Goal: Task Accomplishment & Management: Manage account settings

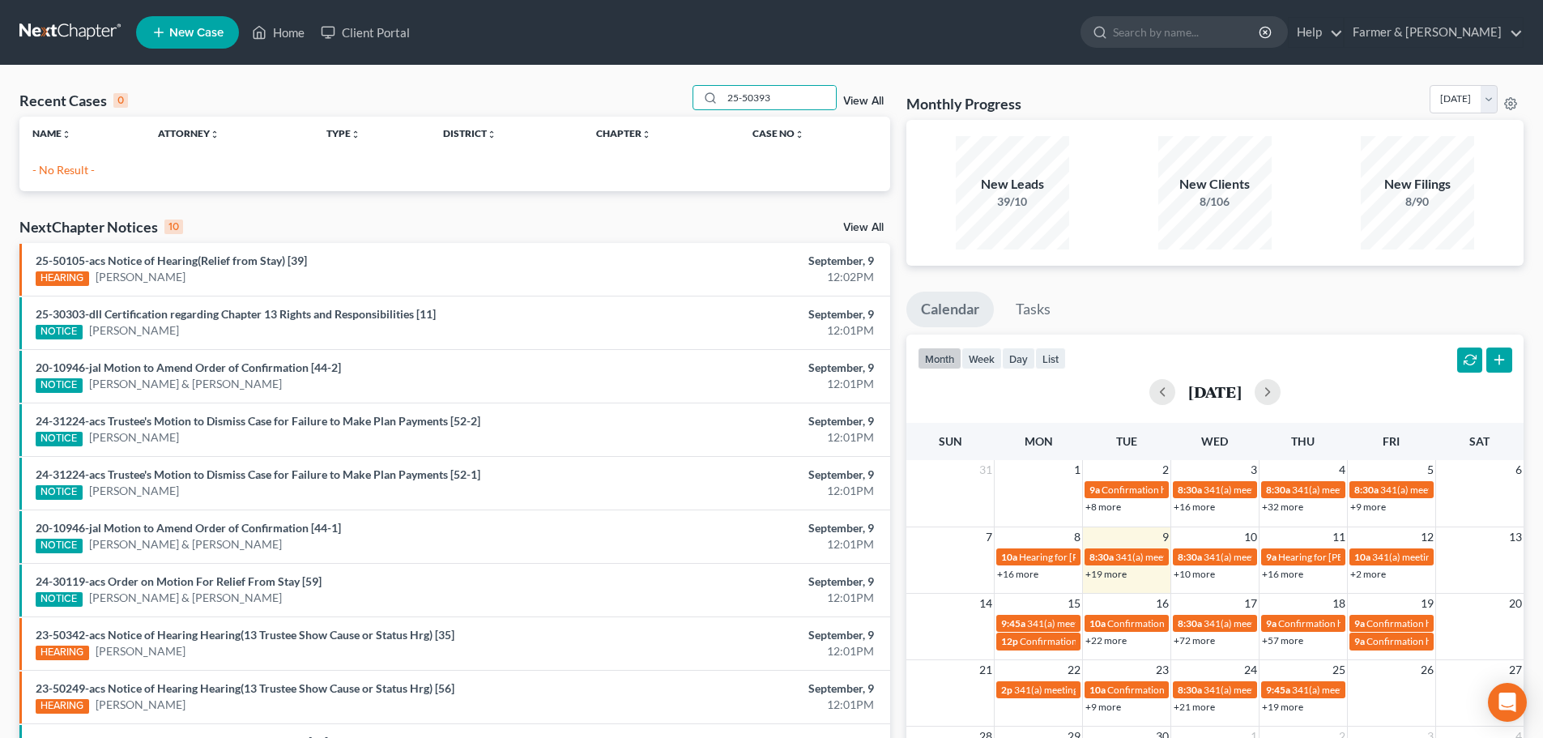
drag, startPoint x: 799, startPoint y: 100, endPoint x: 650, endPoint y: 100, distance: 148.2
click at [650, 100] on div "Recent Cases 0 25-50393 View All" at bounding box center [454, 101] width 871 height 32
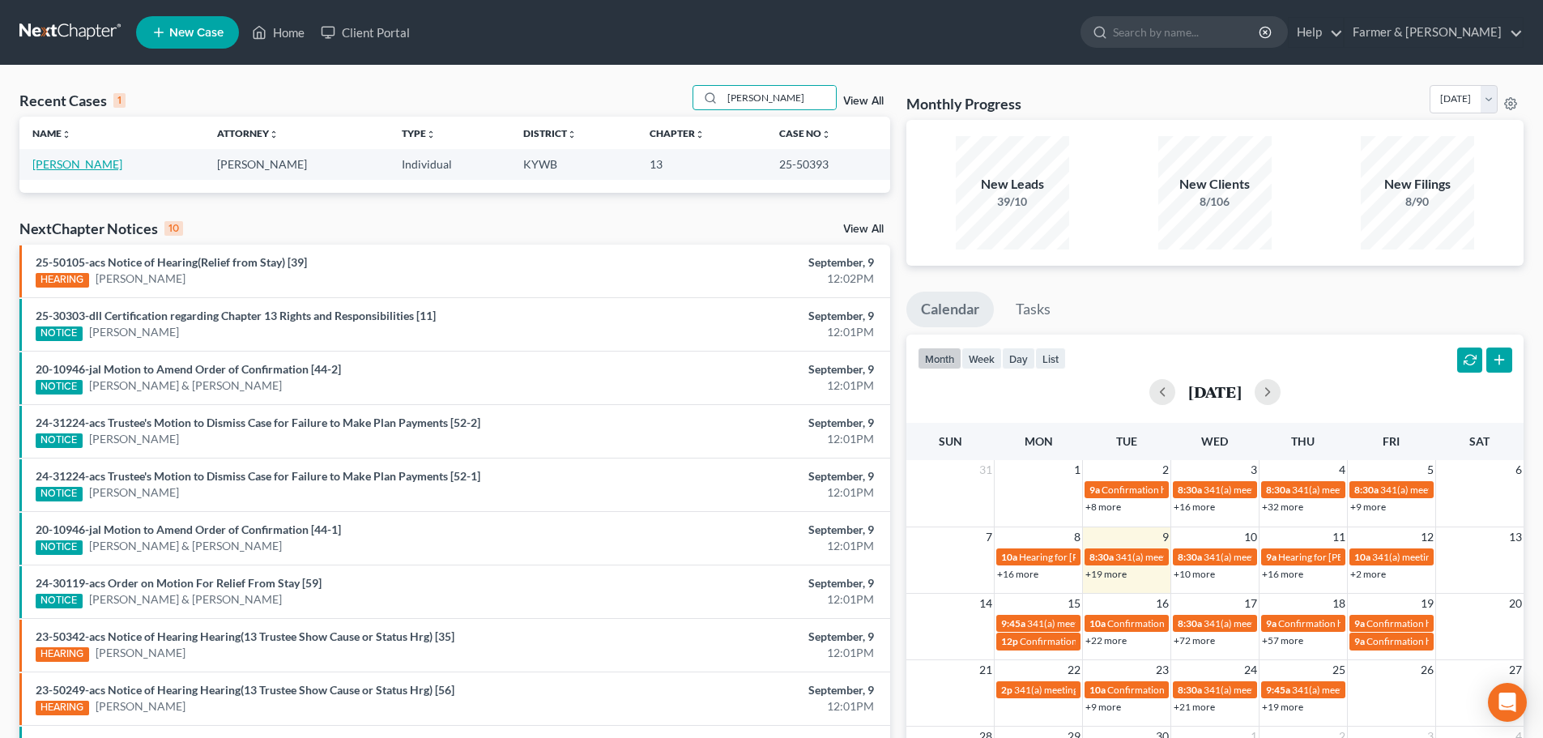
type input "[PERSON_NAME]"
click at [79, 166] on link "[PERSON_NAME]" at bounding box center [77, 164] width 90 height 14
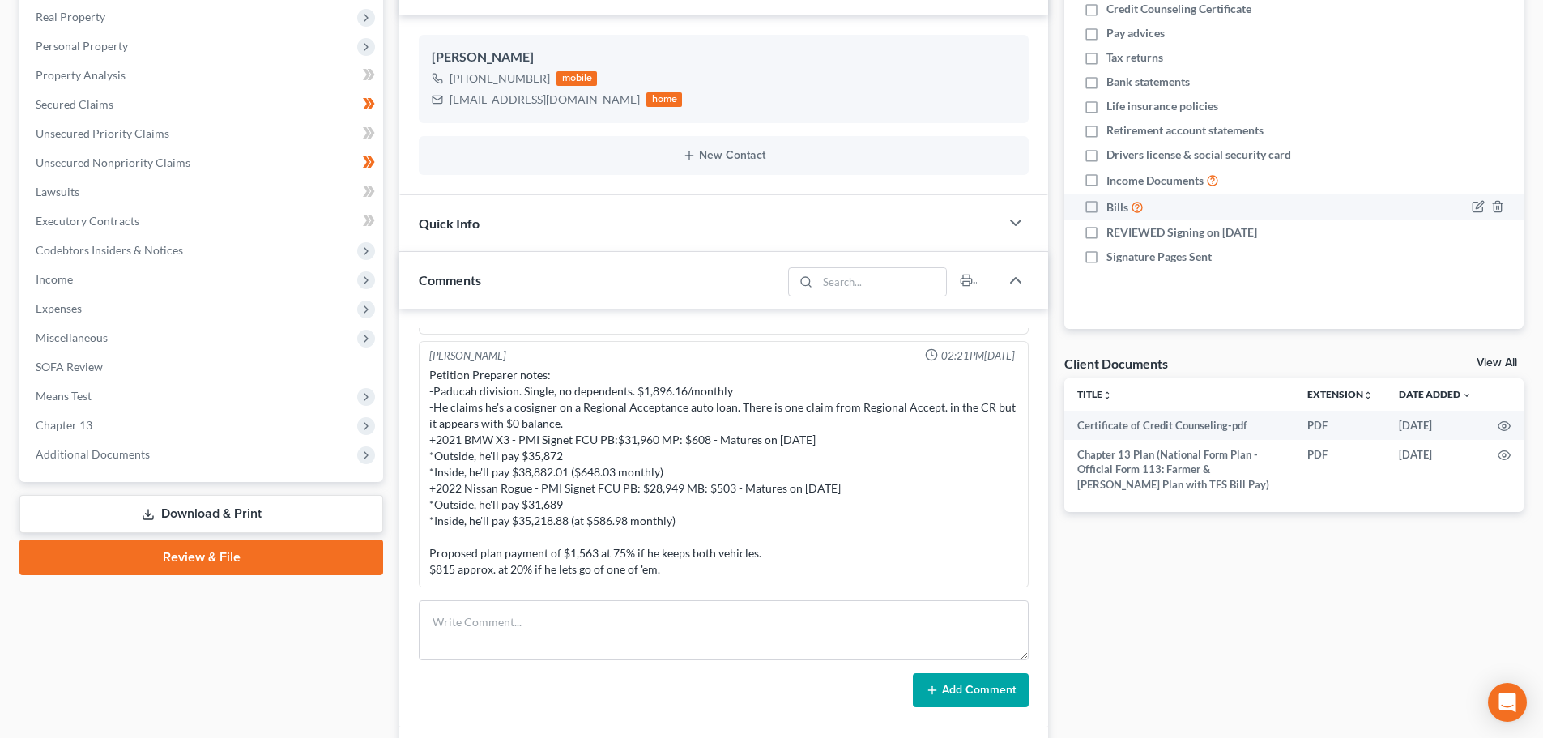
scroll to position [378, 0]
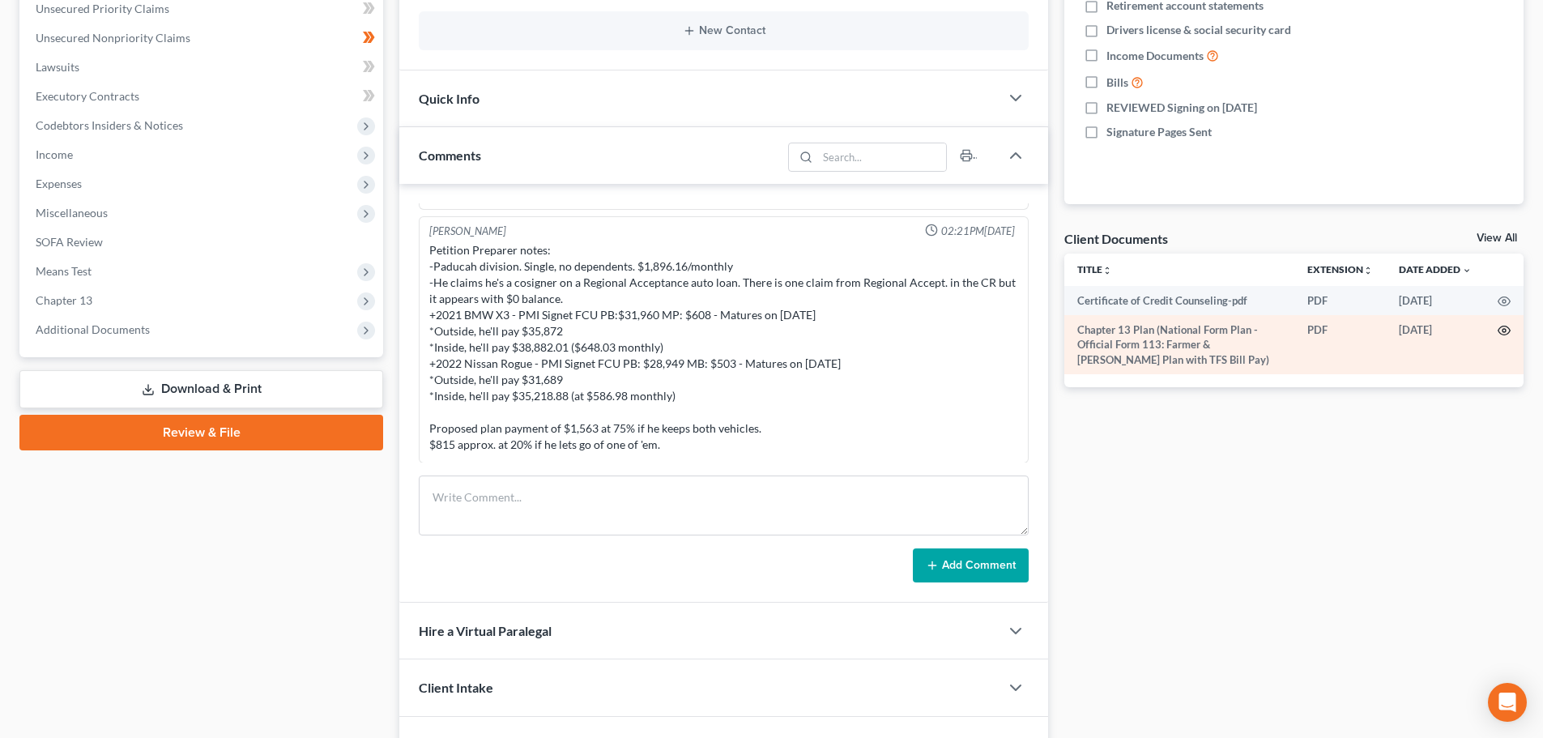
click at [1508, 330] on icon "button" at bounding box center [1504, 330] width 13 height 13
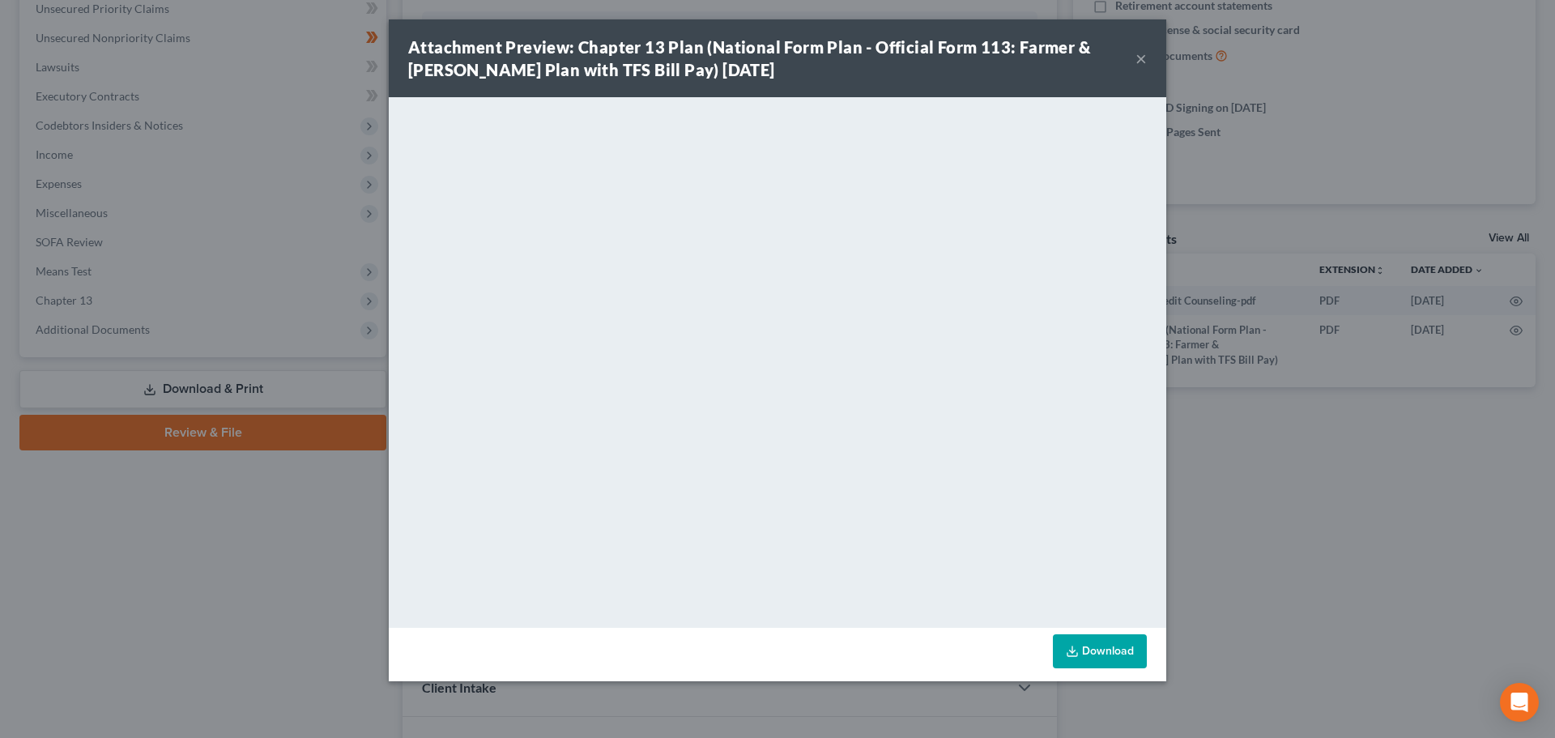
click at [1136, 62] on button "×" at bounding box center [1141, 58] width 11 height 19
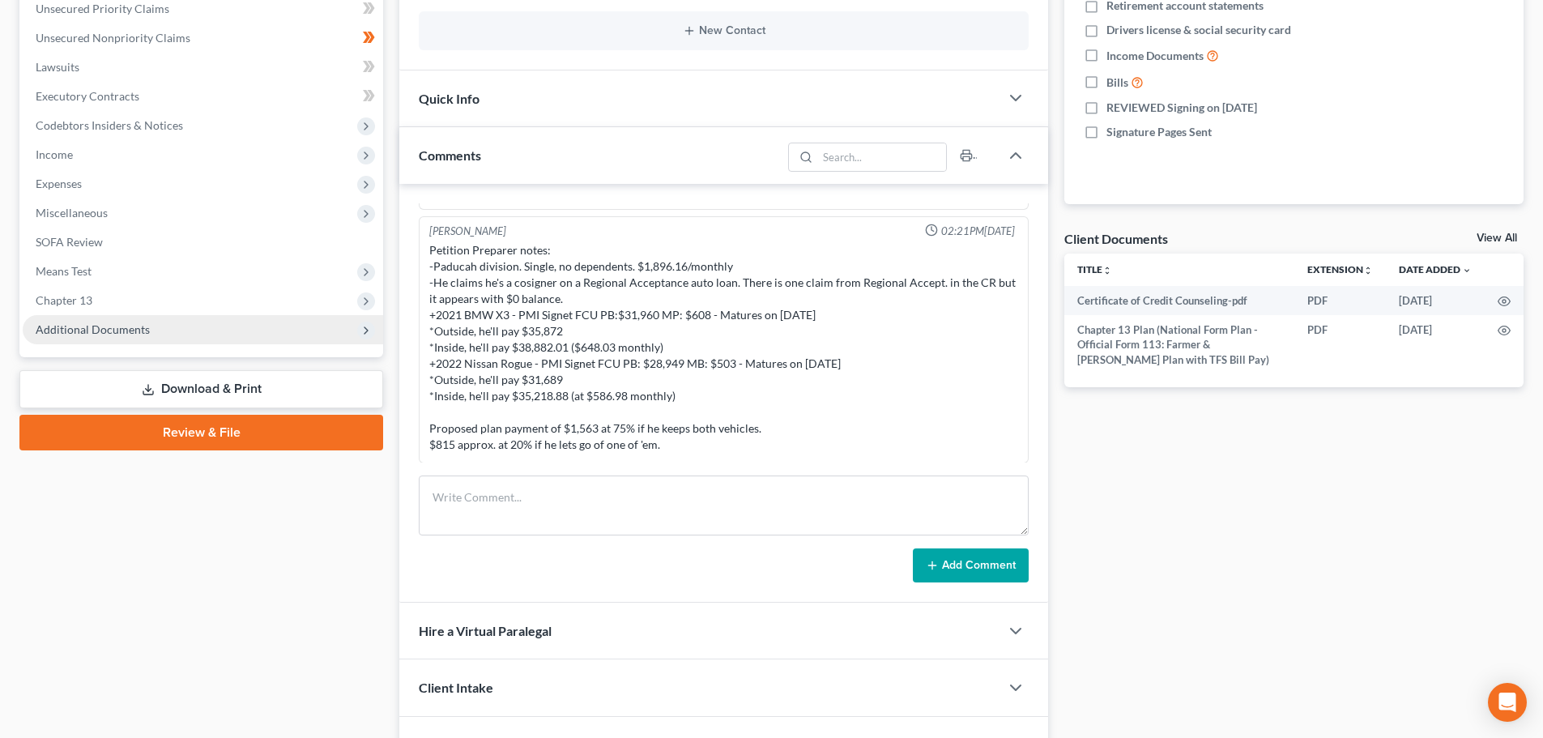
click at [95, 326] on span "Additional Documents" at bounding box center [93, 329] width 114 height 14
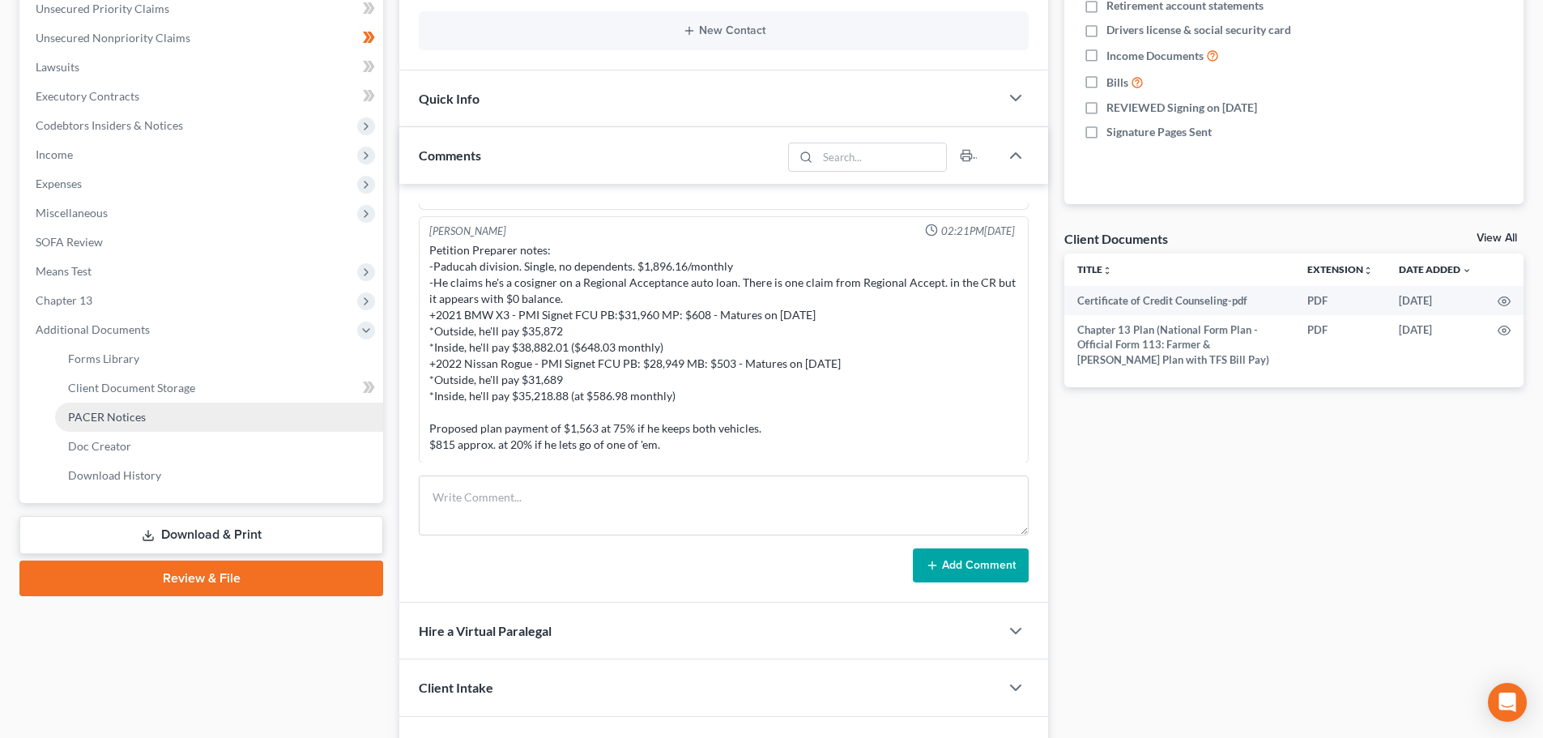
click at [131, 410] on span "PACER Notices" at bounding box center [107, 417] width 78 height 14
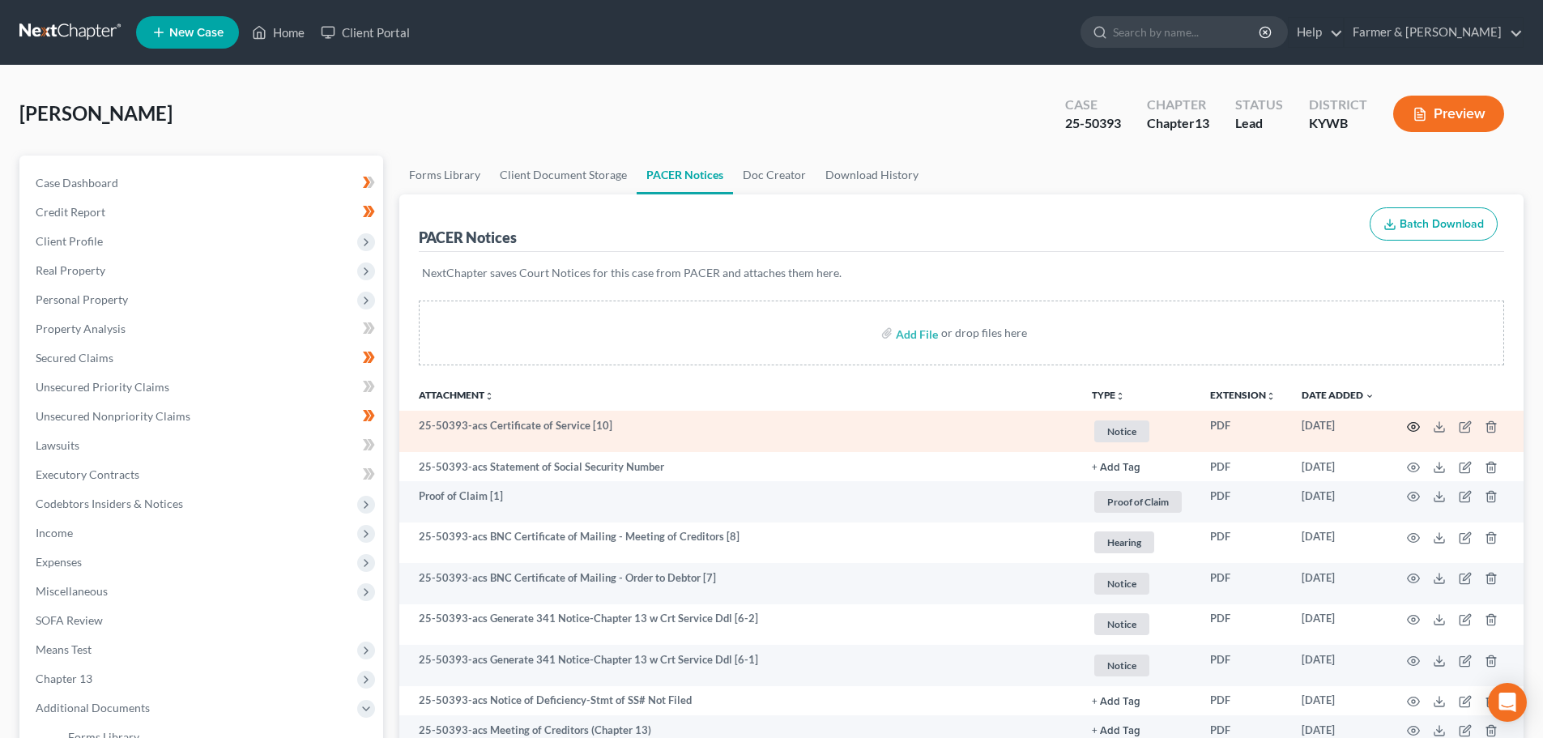
click at [1417, 429] on icon "button" at bounding box center [1413, 426] width 13 height 13
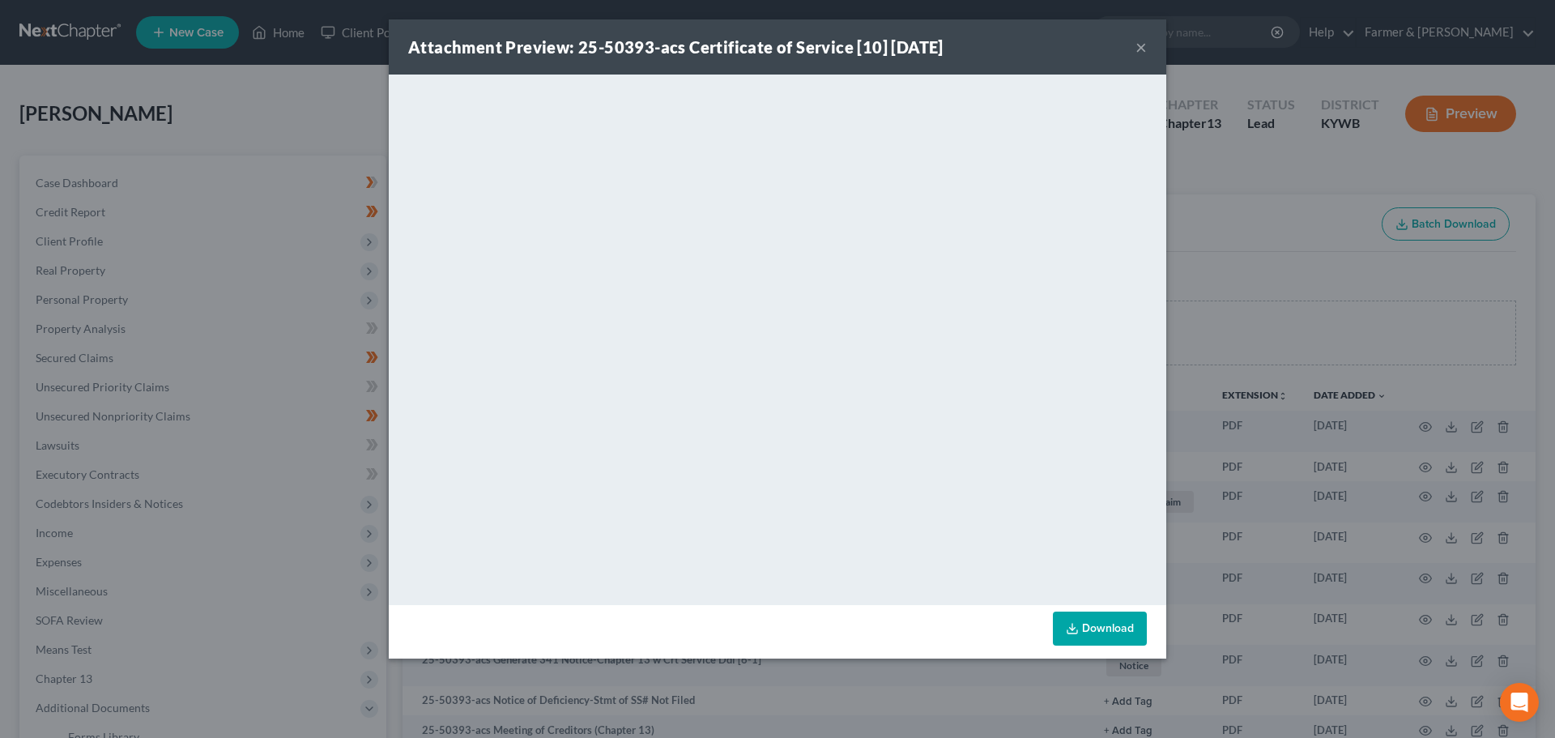
click at [1141, 49] on button "×" at bounding box center [1141, 46] width 11 height 19
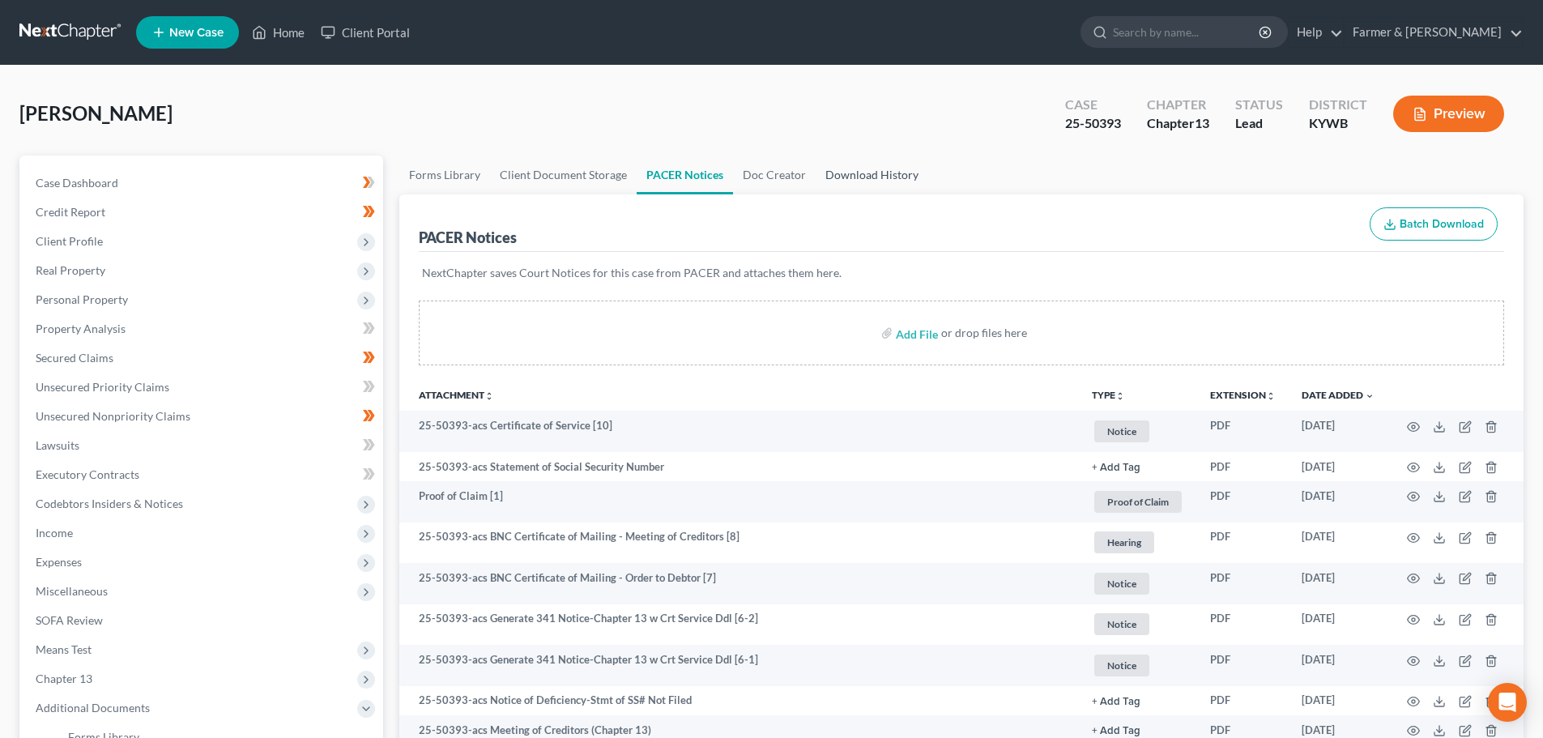
click at [878, 173] on link "Download History" at bounding box center [872, 175] width 113 height 39
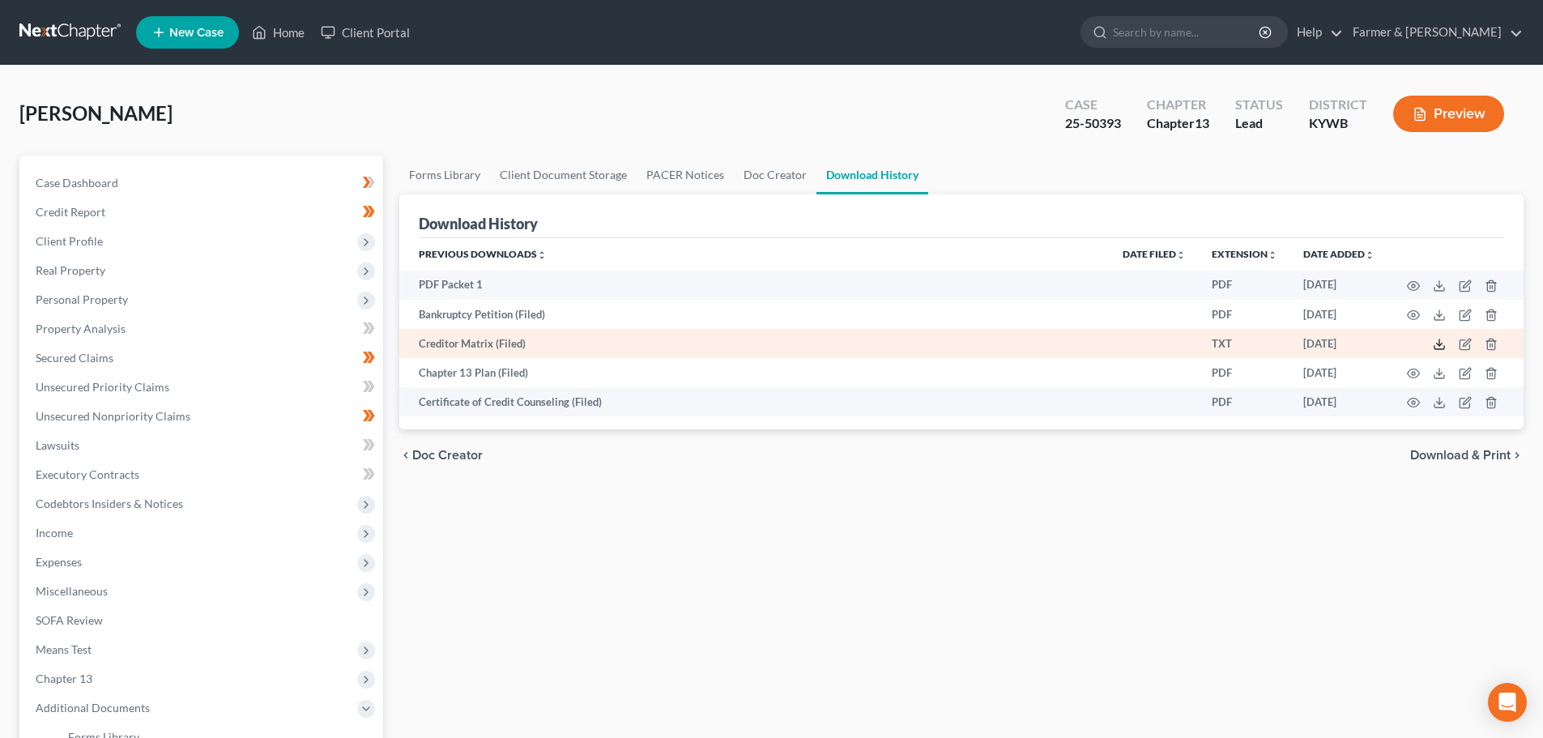
click at [1439, 342] on icon at bounding box center [1439, 344] width 13 height 13
